Goal: Task Accomplishment & Management: Use online tool/utility

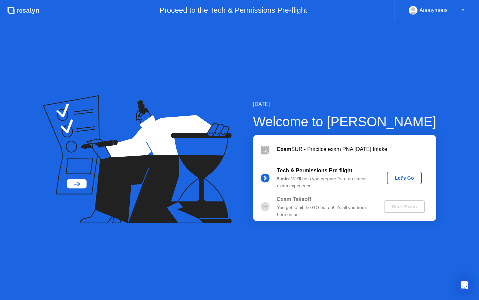
click at [404, 176] on div "Let's Go" at bounding box center [405, 177] width 30 height 5
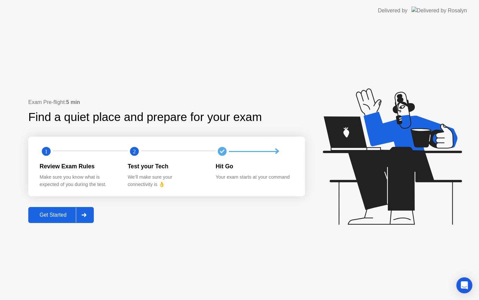
click at [89, 212] on div at bounding box center [84, 214] width 16 height 15
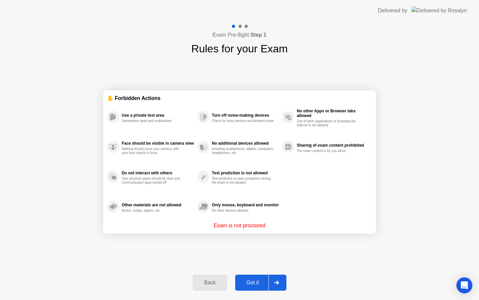
click at [256, 283] on div "Got it" at bounding box center [252, 282] width 31 height 6
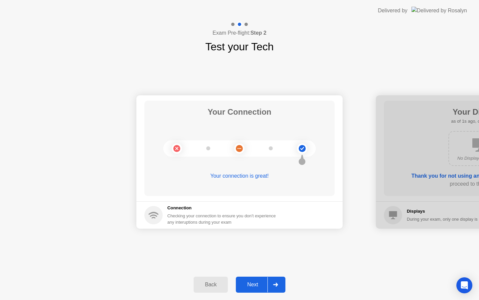
click at [280, 283] on div at bounding box center [276, 284] width 16 height 15
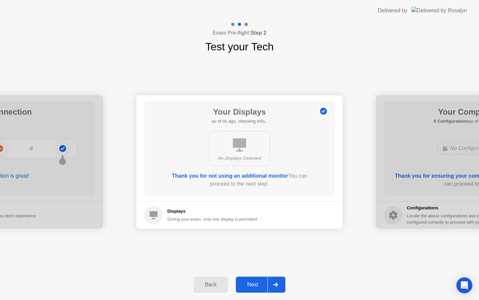
click at [280, 283] on div at bounding box center [276, 284] width 16 height 15
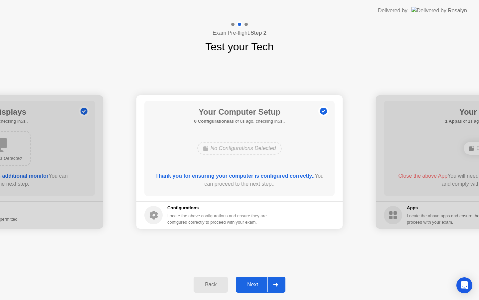
click at [280, 283] on div at bounding box center [276, 284] width 16 height 15
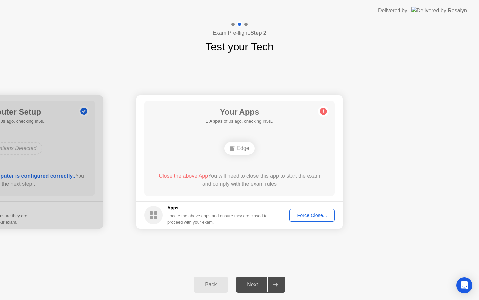
click at [280, 283] on div at bounding box center [276, 284] width 16 height 15
click at [280, 282] on div at bounding box center [276, 284] width 16 height 15
click at [219, 287] on div "Back" at bounding box center [211, 284] width 30 height 6
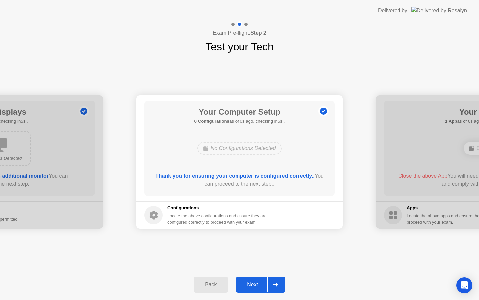
click at [219, 287] on div "Back" at bounding box center [211, 284] width 30 height 6
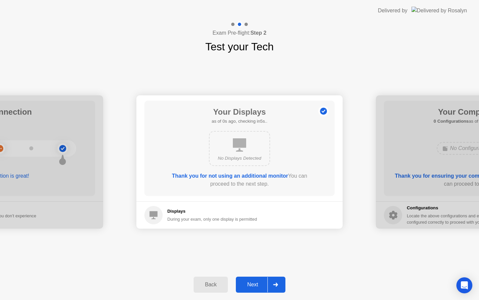
click at [219, 287] on div "Back" at bounding box center [211, 284] width 30 height 6
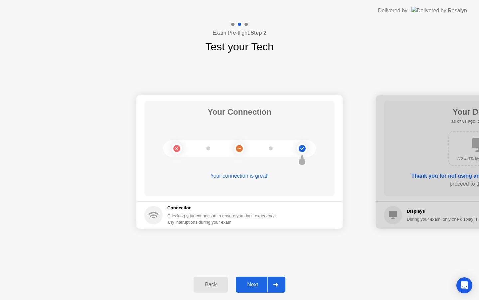
click at [219, 287] on div "Back" at bounding box center [211, 284] width 30 height 6
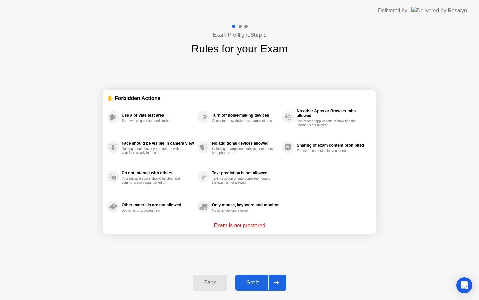
click at [255, 226] on p "Exam is not proctored" at bounding box center [240, 225] width 52 height 8
click at [276, 283] on icon at bounding box center [276, 282] width 5 height 4
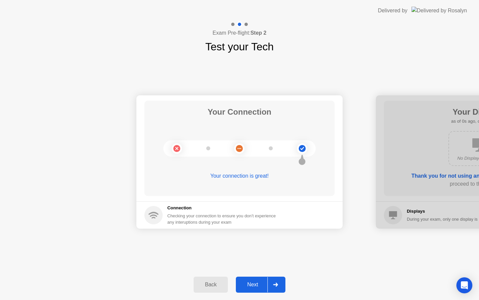
click at [276, 283] on icon at bounding box center [275, 284] width 5 height 4
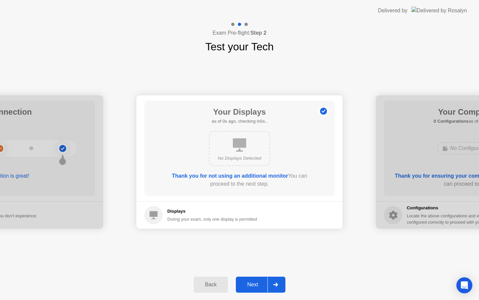
click at [276, 283] on icon at bounding box center [275, 284] width 5 height 4
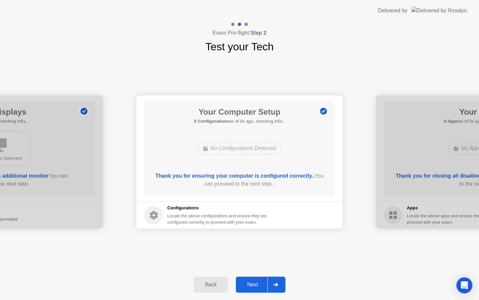
click at [276, 283] on icon at bounding box center [275, 284] width 5 height 4
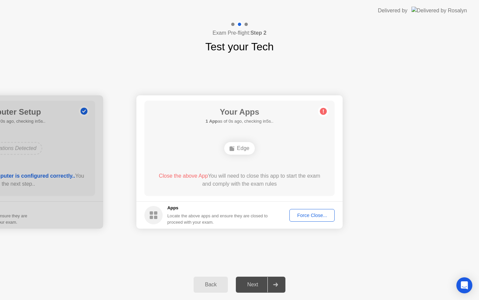
click at [276, 283] on icon at bounding box center [275, 284] width 5 height 4
click at [323, 110] on icon at bounding box center [323, 112] width 1 height 4
click at [325, 114] on circle at bounding box center [323, 111] width 7 height 7
click at [306, 215] on div "Force Close..." at bounding box center [312, 214] width 41 height 5
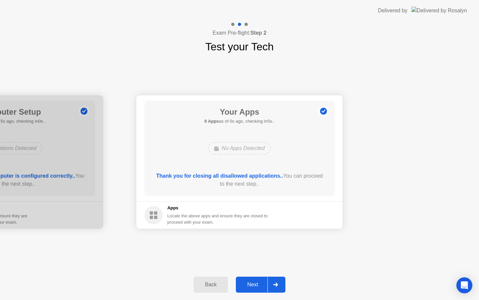
click at [277, 284] on icon at bounding box center [275, 284] width 5 height 4
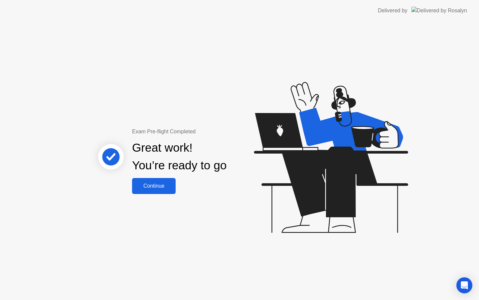
click at [146, 183] on div "Continue" at bounding box center [154, 186] width 40 height 6
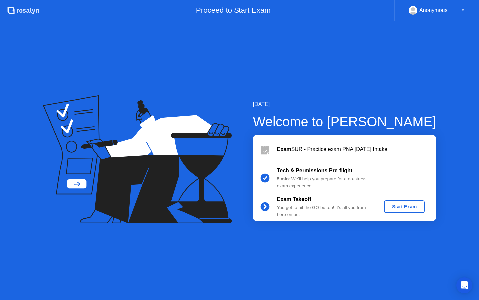
click at [411, 207] on div "Start Exam" at bounding box center [405, 206] width 36 height 5
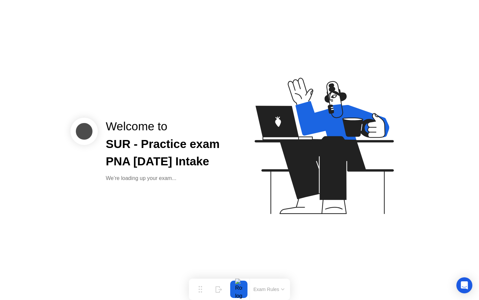
click at [269, 286] on button "Exam Rules" at bounding box center [269, 289] width 35 height 6
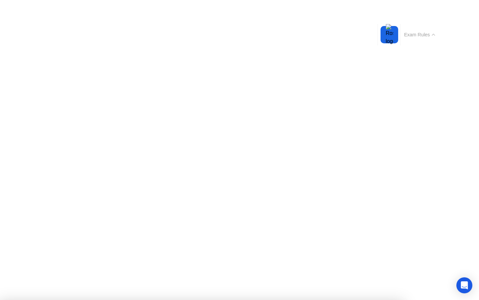
click at [427, 33] on button "Exam Rules" at bounding box center [419, 35] width 35 height 6
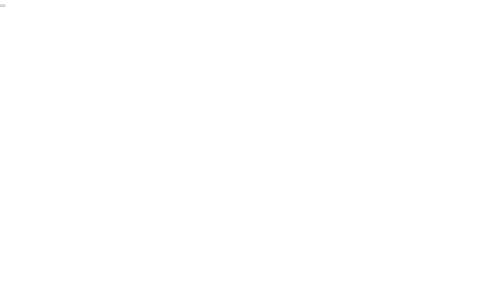
click div "End Proctoring Session"
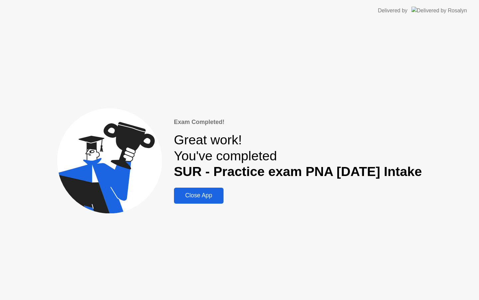
click at [191, 195] on div "Close App" at bounding box center [199, 195] width 46 height 7
